Goal: Information Seeking & Learning: Learn about a topic

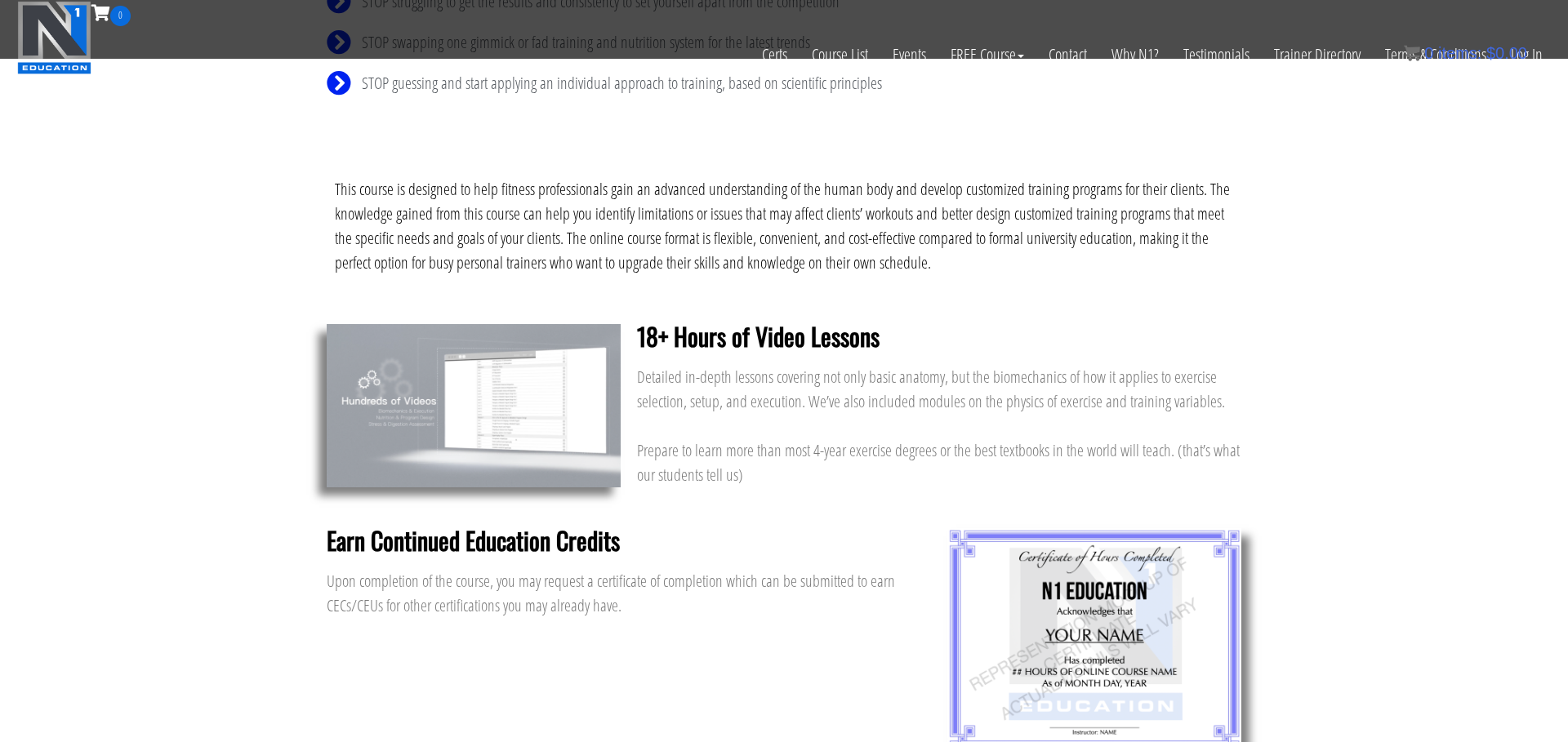
scroll to position [813, 0]
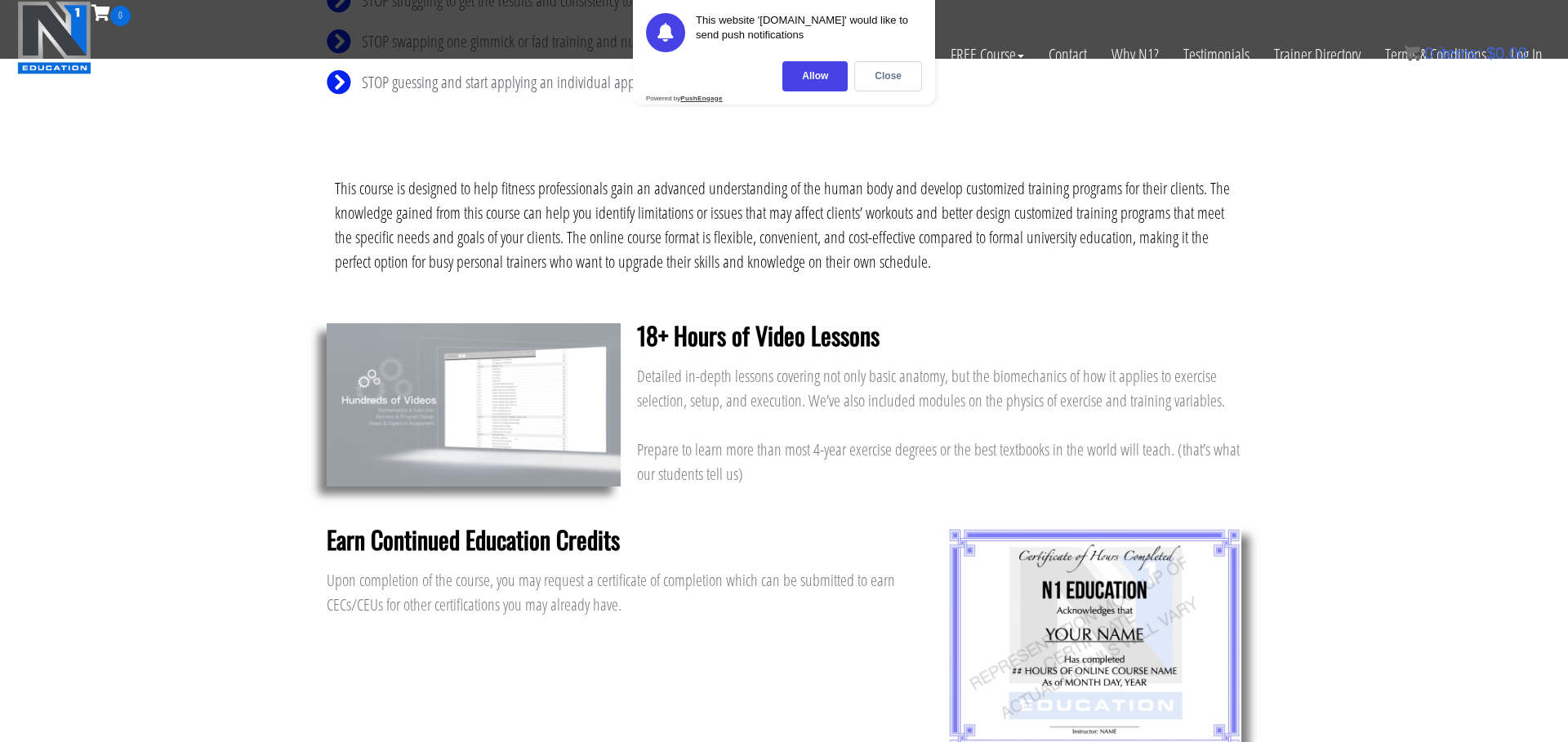
click at [565, 635] on div "Upon completion of the course, you may request a certificate of completion whic…" at bounding box center [628, 605] width 604 height 73
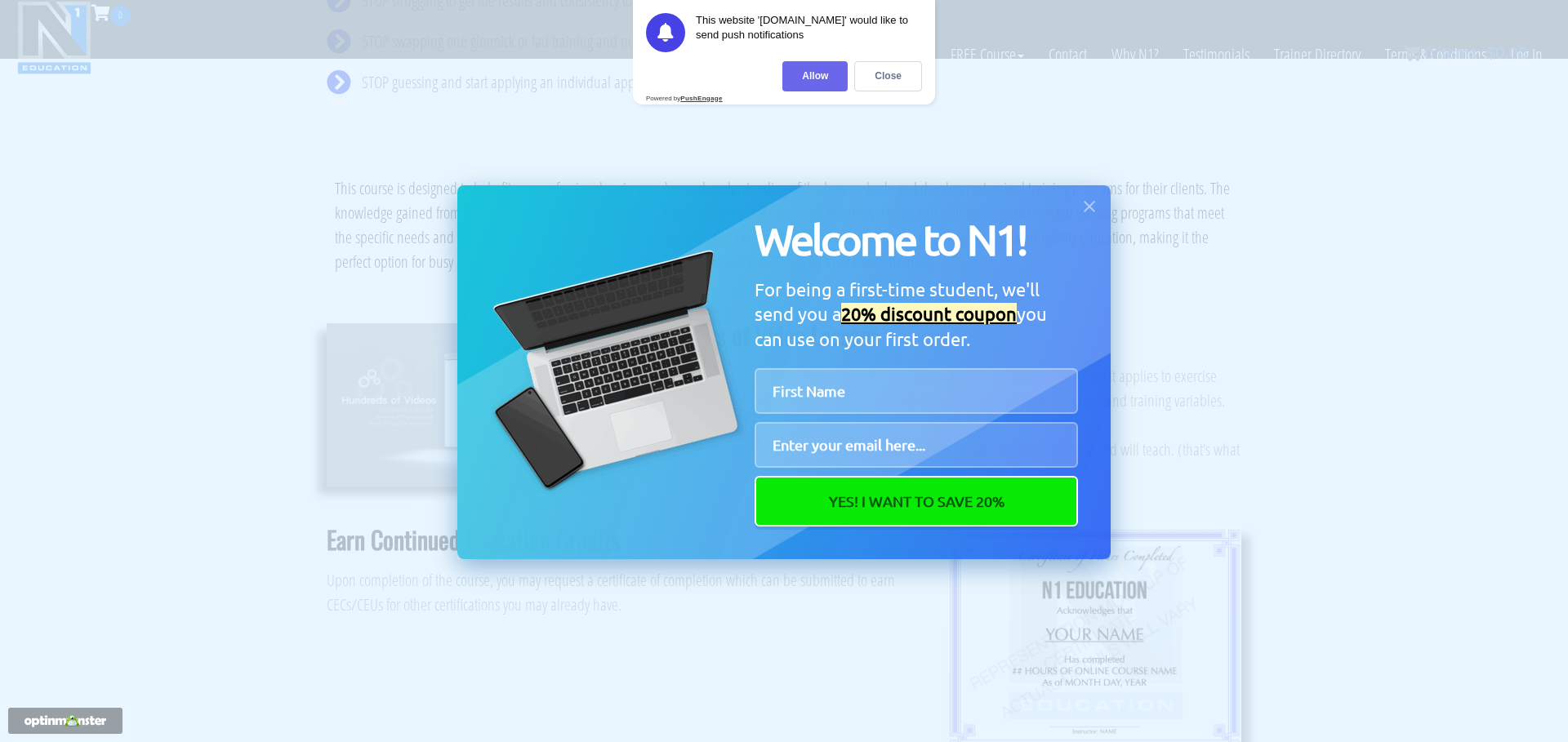
click at [798, 79] on div "Allow" at bounding box center [815, 76] width 65 height 31
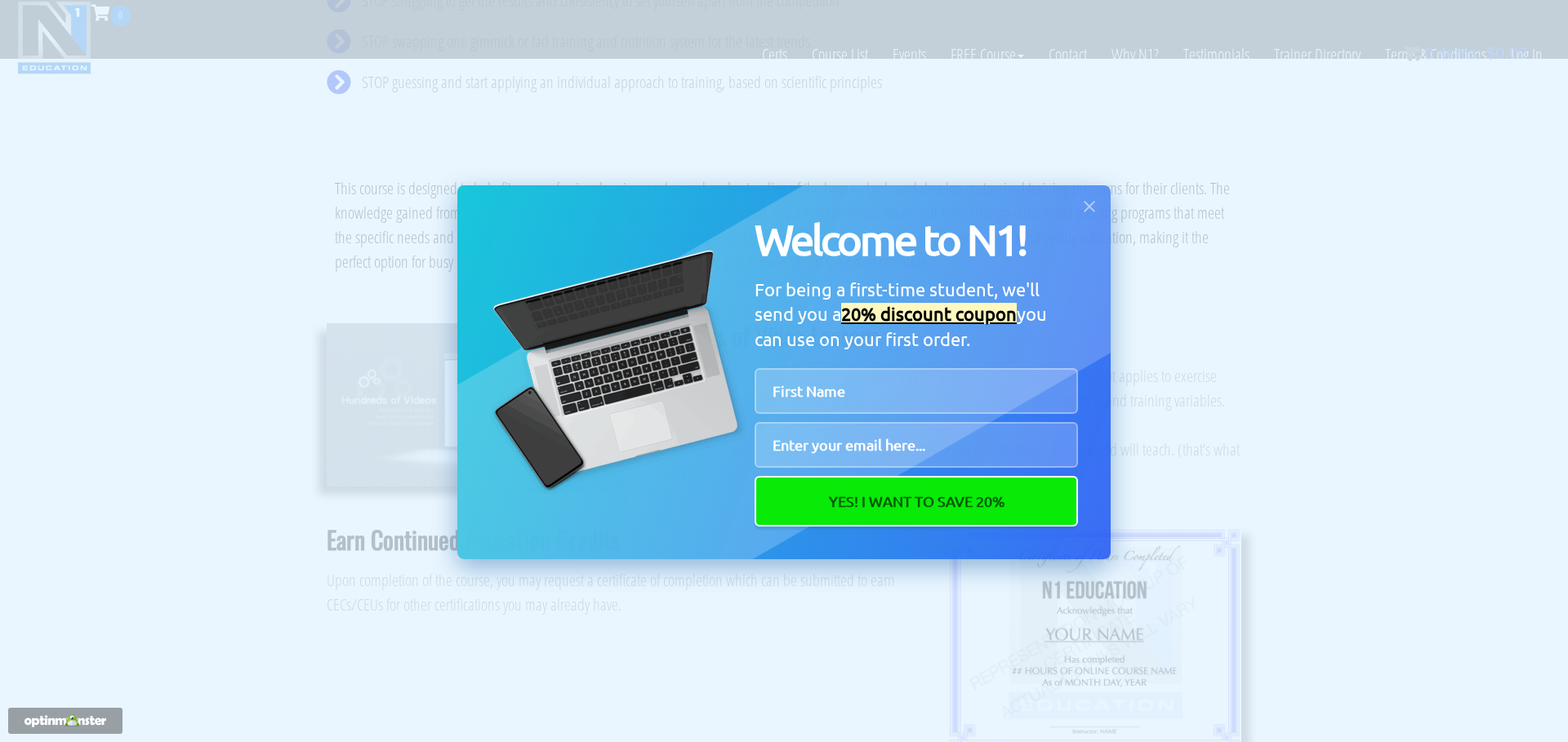
click at [354, 214] on div "Welcome to N1! For being a first-time student, we'll send you a 20% discount co…" at bounding box center [784, 371] width 1568 height 742
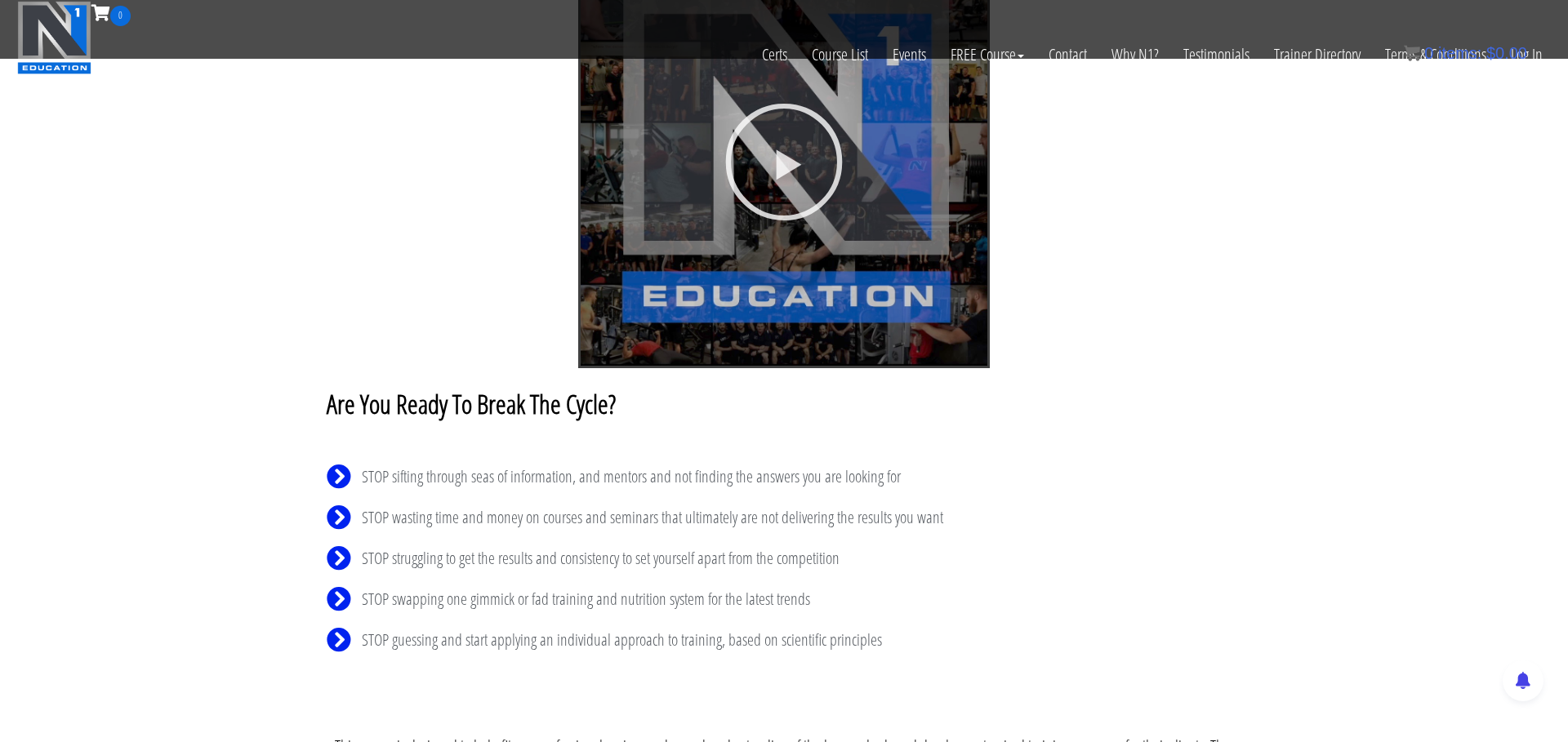
scroll to position [0, 0]
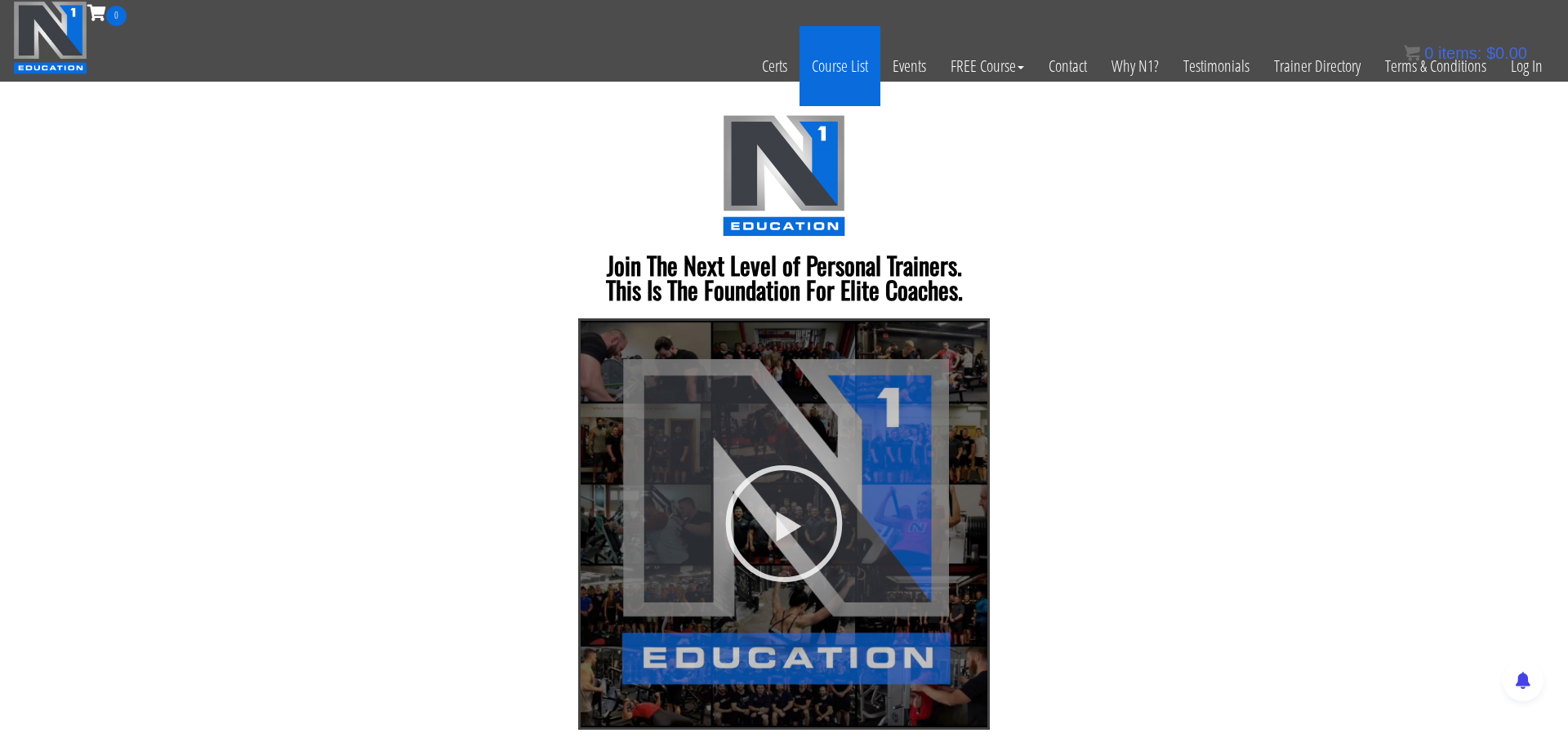
click at [829, 60] on link "Course List" at bounding box center [840, 66] width 81 height 80
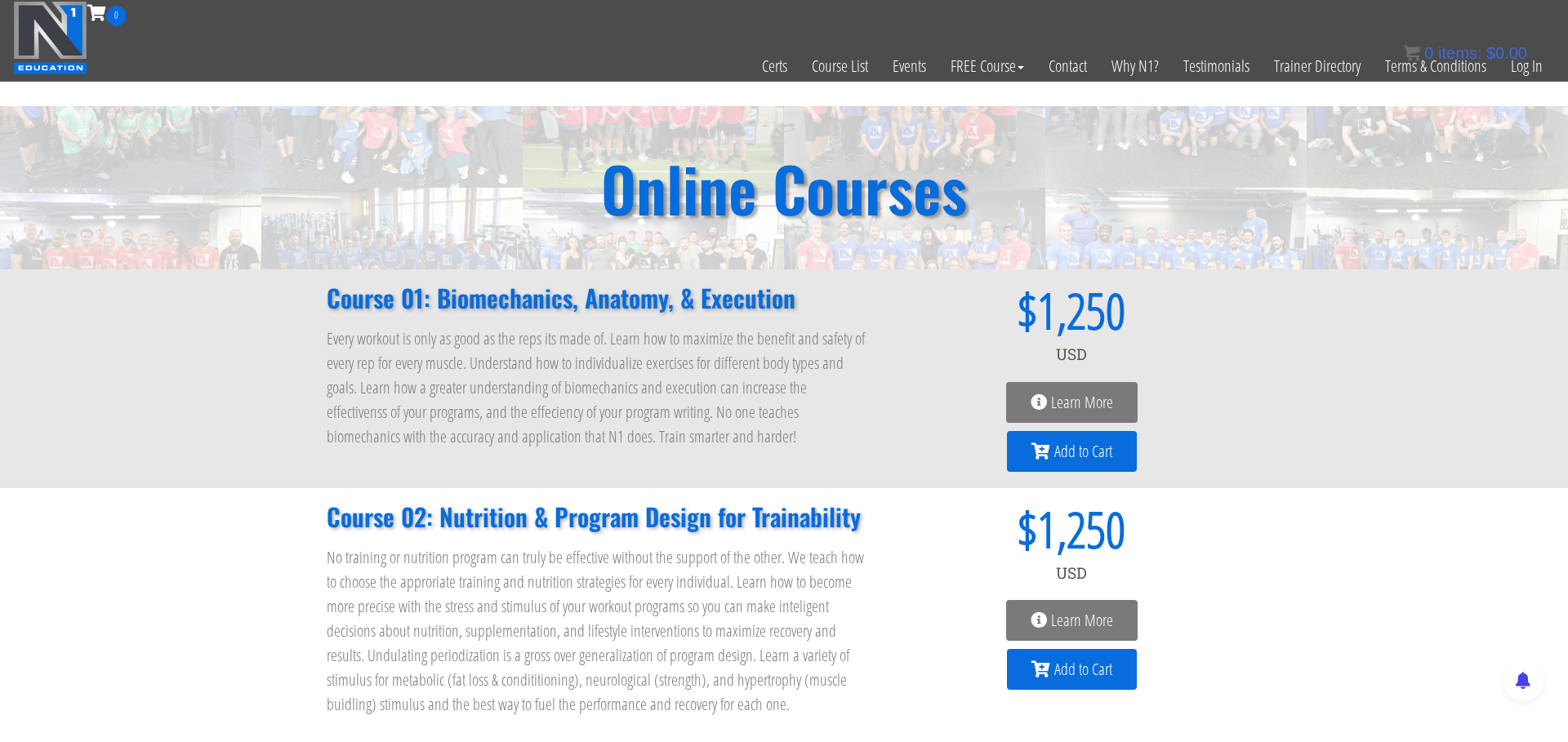
click at [1060, 403] on span "Learn More" at bounding box center [1082, 403] width 62 height 17
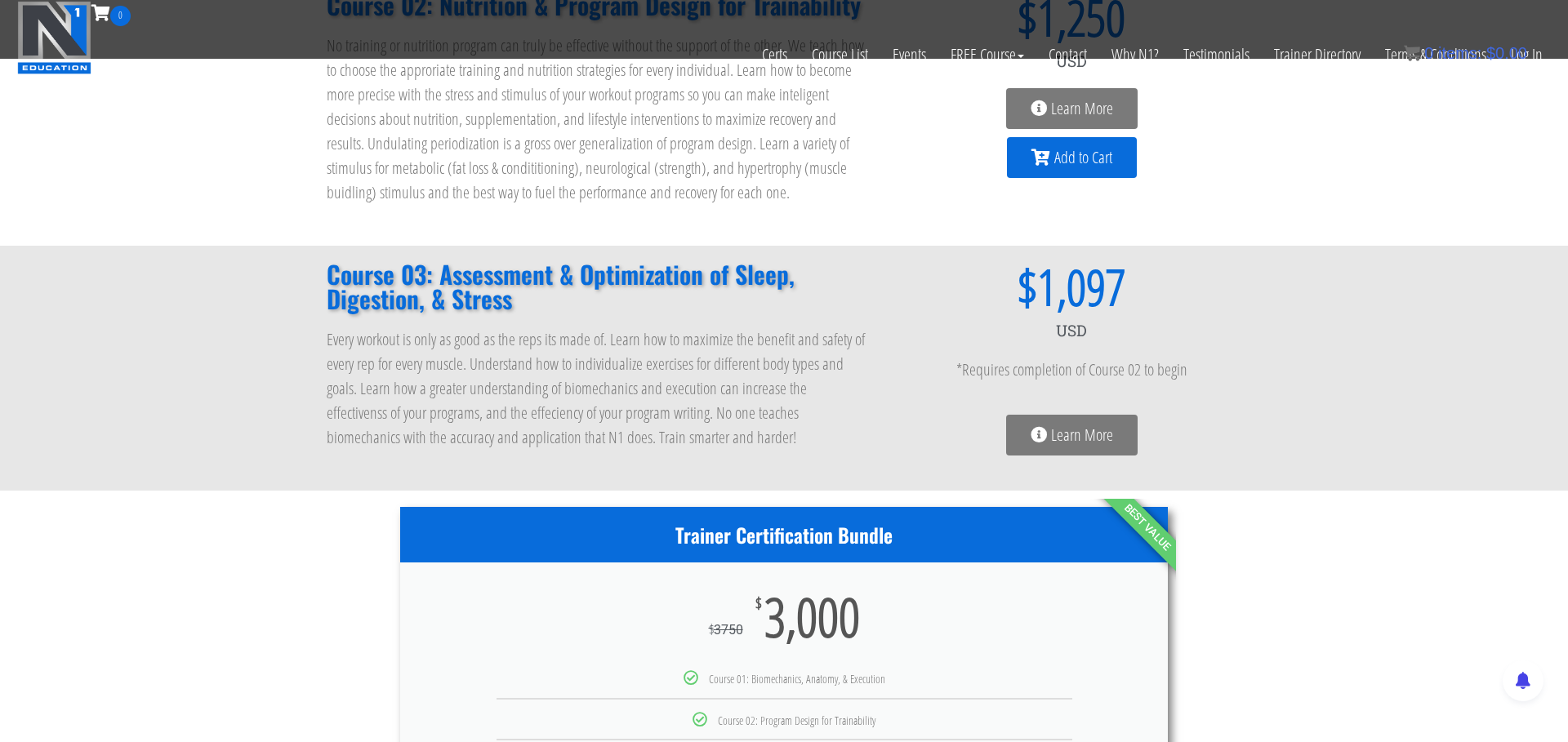
scroll to position [412, 0]
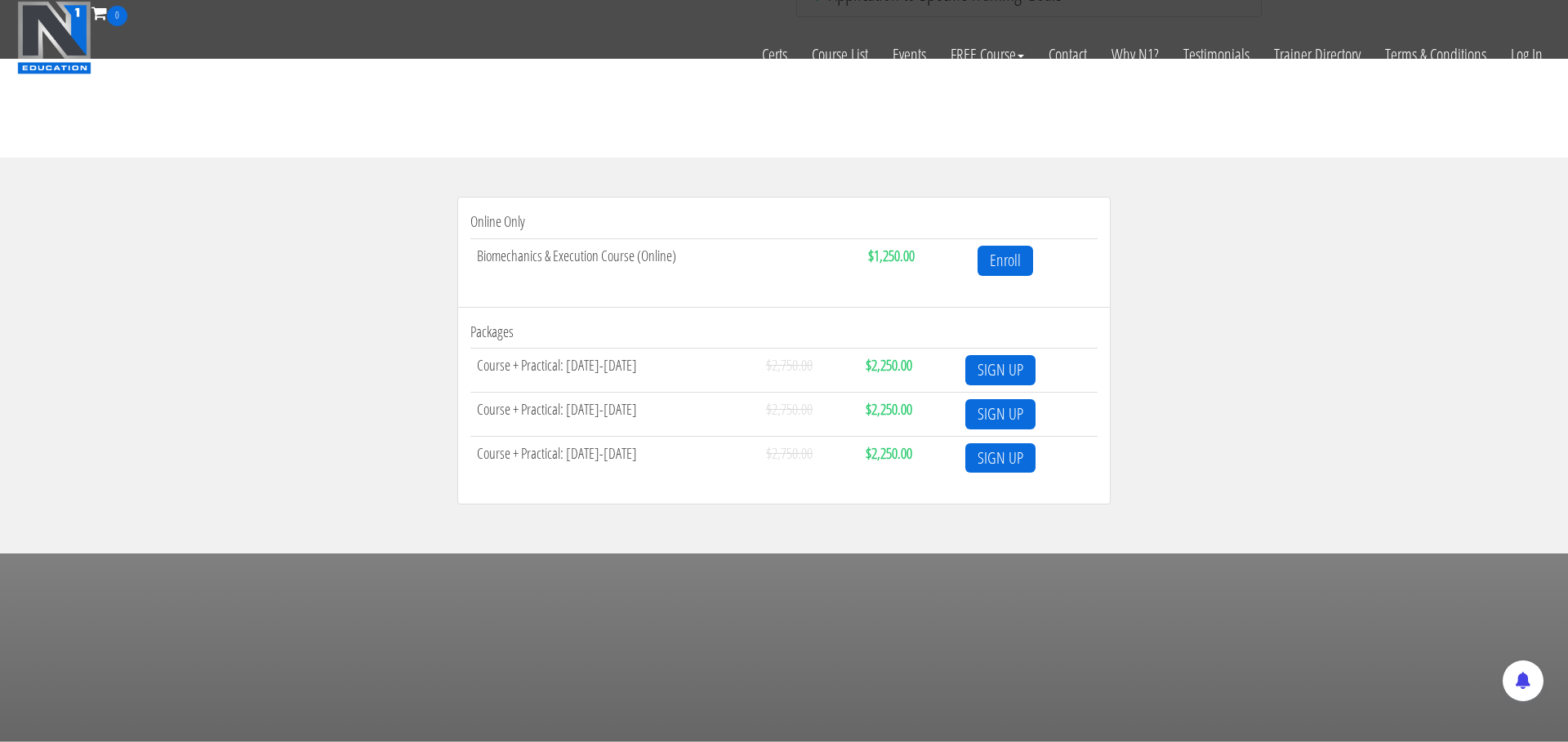
scroll to position [456, 0]
